Goal: Task Accomplishment & Management: Understand process/instructions

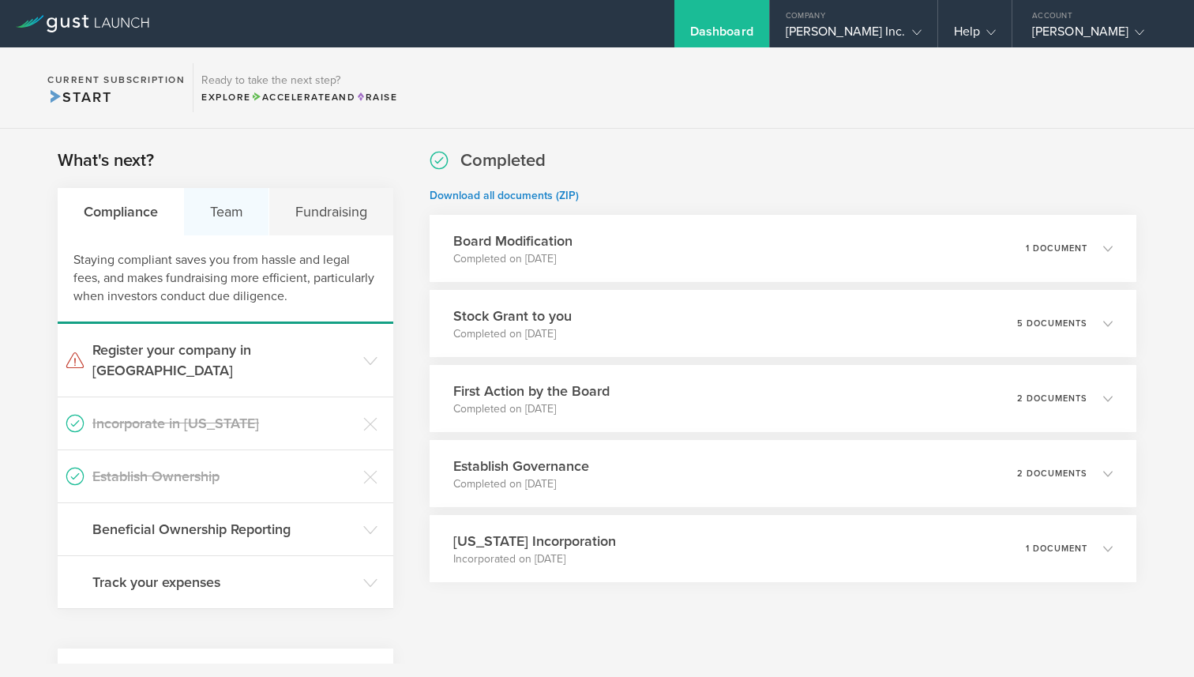
click at [248, 202] on div "Team" at bounding box center [226, 211] width 85 height 47
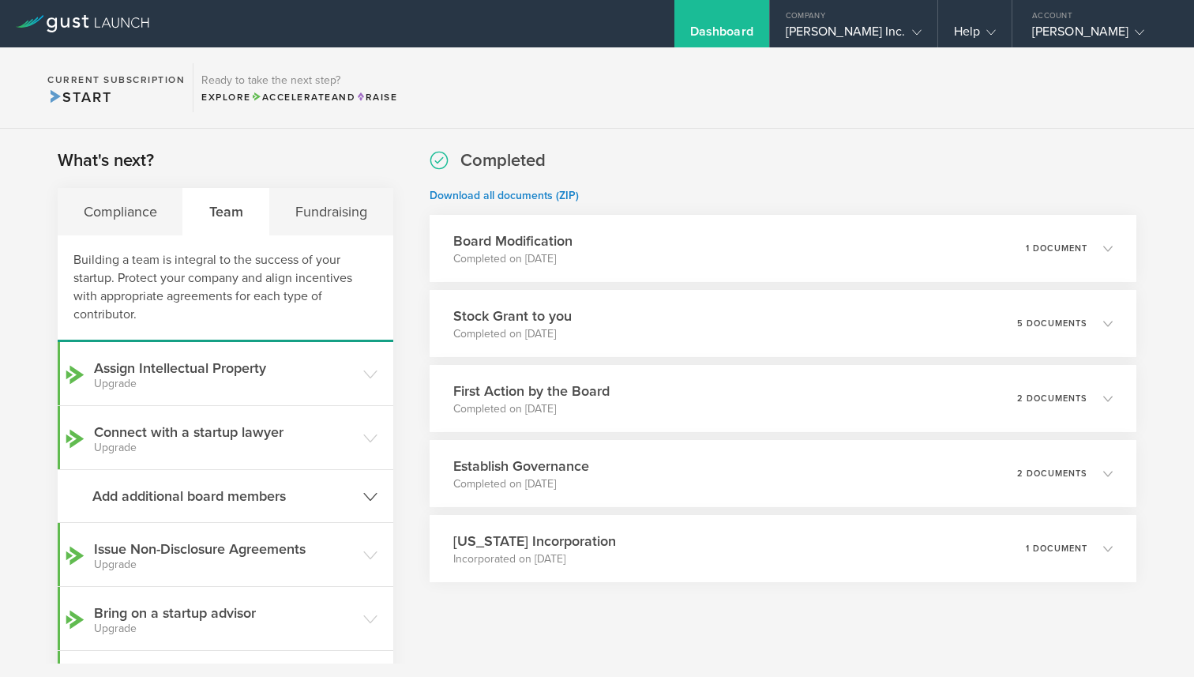
click at [256, 482] on header "Add additional board members" at bounding box center [226, 496] width 336 height 52
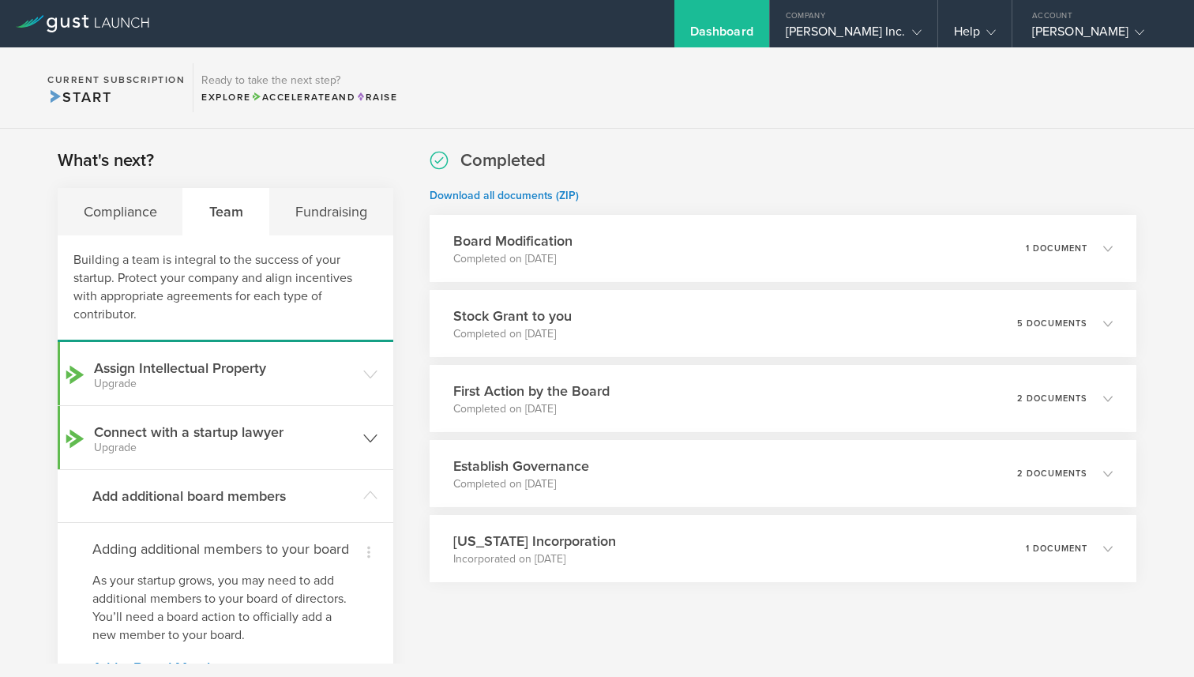
click at [251, 440] on h3 "Connect with a startup lawyer Upgrade" at bounding box center [224, 438] width 261 height 32
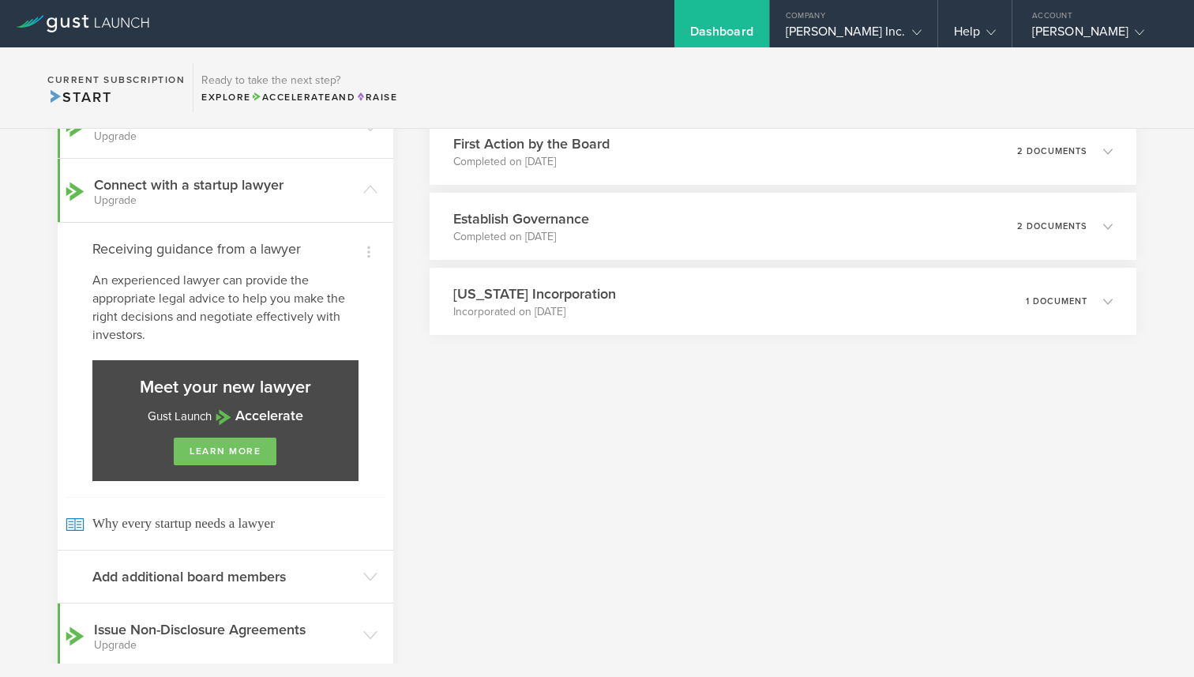
scroll to position [248, 0]
click at [235, 456] on link "learn more" at bounding box center [225, 451] width 103 height 28
